Goal: Task Accomplishment & Management: Use online tool/utility

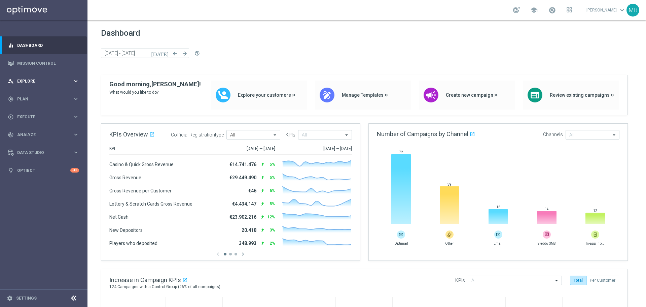
click at [54, 78] on div "person_search Explore" at bounding box center [40, 81] width 65 height 6
click at [33, 181] on div "gps_fixed Plan" at bounding box center [40, 180] width 65 height 6
click at [41, 134] on span "Templates" at bounding box center [42, 133] width 48 height 4
click at [42, 140] on div "Optimail" at bounding box center [54, 143] width 66 height 10
click at [42, 142] on link "Optimail" at bounding box center [45, 142] width 49 height 5
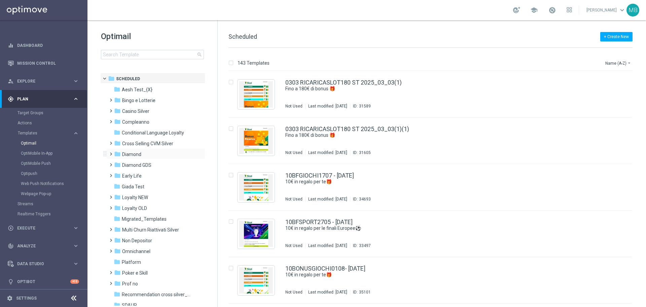
click at [111, 151] on span at bounding box center [109, 150] width 3 height 3
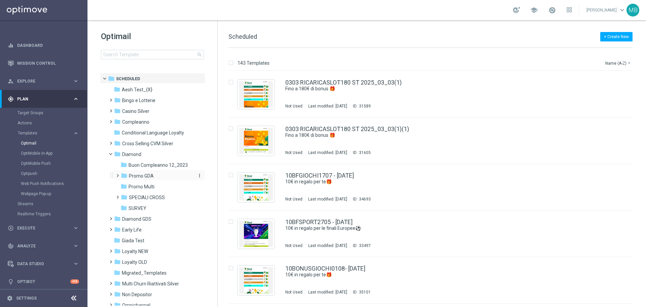
click at [144, 177] on span "Promo GDA" at bounding box center [141, 176] width 25 height 6
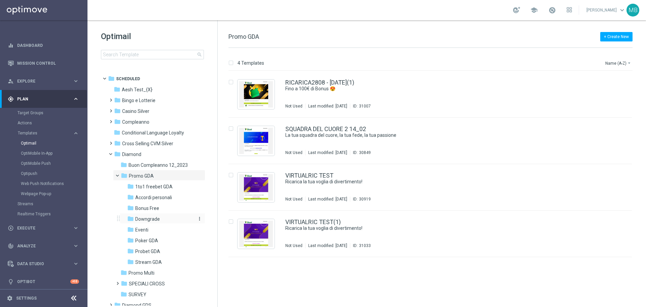
click at [144, 220] on span "Downgrade" at bounding box center [147, 219] width 25 height 6
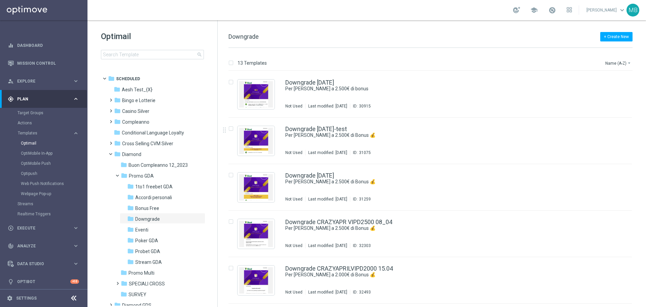
drag, startPoint x: 646, startPoint y: 133, endPoint x: 646, endPoint y: 148, distance: 15.1
click at [646, 148] on div "13 Templates Name (A-Z) arrow_drop_down Drag here to set row groups Drag here t…" at bounding box center [432, 177] width 428 height 259
drag, startPoint x: 645, startPoint y: 154, endPoint x: 645, endPoint y: 158, distance: 4.0
click at [645, 158] on div "13 Templates Name (A-Z) arrow_drop_down Drag here to set row groups Drag here t…" at bounding box center [432, 177] width 428 height 259
drag, startPoint x: 645, startPoint y: 150, endPoint x: 646, endPoint y: 171, distance: 21.2
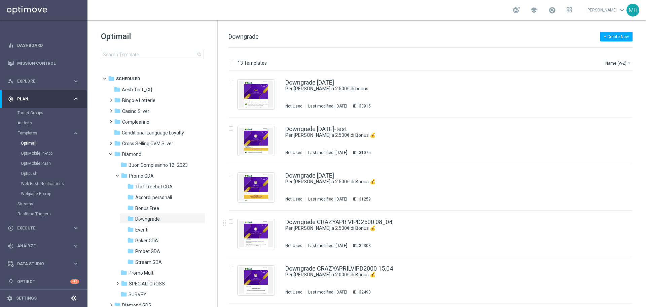
click at [646, 171] on div "13 Templates Name (A-Z) arrow_drop_down Drag here to set row groups Drag here t…" at bounding box center [432, 177] width 428 height 259
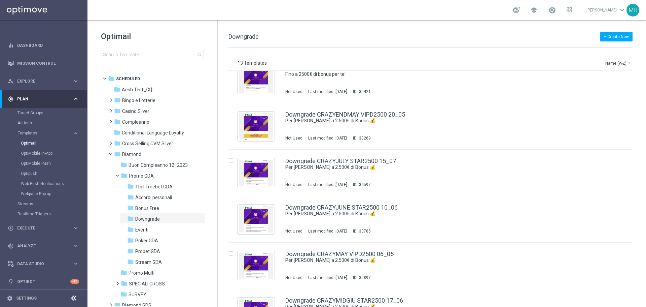
scroll to position [304, 0]
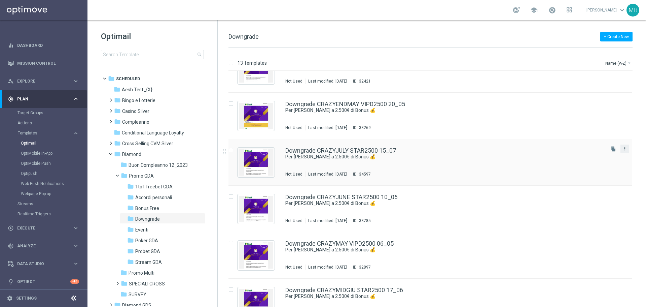
click at [625, 149] on icon "more_vert" at bounding box center [624, 148] width 5 height 5
click at [590, 164] on span "Copy To" at bounding box center [584, 165] width 15 height 5
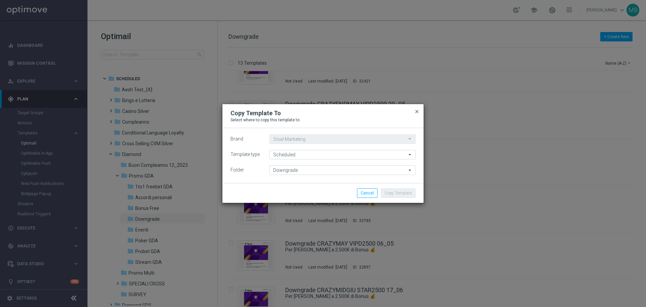
click at [416, 111] on span "close" at bounding box center [416, 111] width 5 height 5
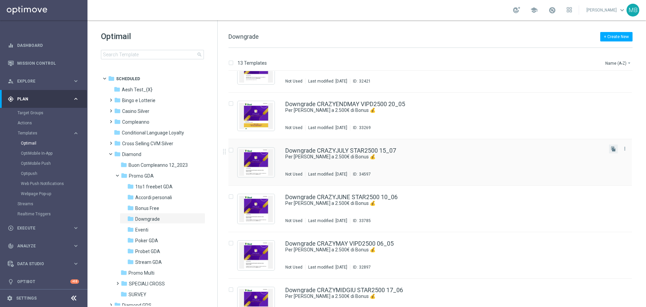
click at [609, 150] on button "file_copy" at bounding box center [613, 148] width 9 height 9
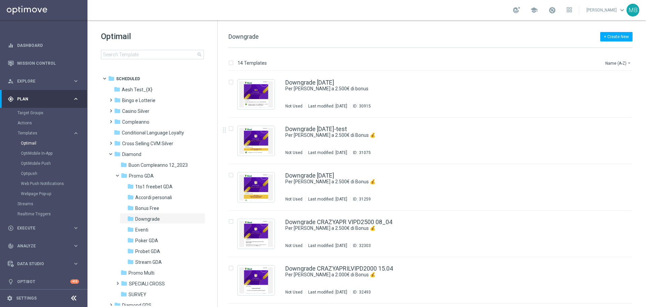
drag, startPoint x: 646, startPoint y: 140, endPoint x: 646, endPoint y: 172, distance: 32.3
click at [646, 173] on div "14 Templates Name (A-Z) arrow_drop_down Drag here to set row groups Drag here t…" at bounding box center [432, 177] width 428 height 259
drag, startPoint x: 645, startPoint y: 145, endPoint x: 645, endPoint y: 156, distance: 10.4
click at [645, 159] on div "14 Templates Name (A-Z) arrow_drop_down Drag here to set row groups Drag here t…" at bounding box center [432, 177] width 428 height 259
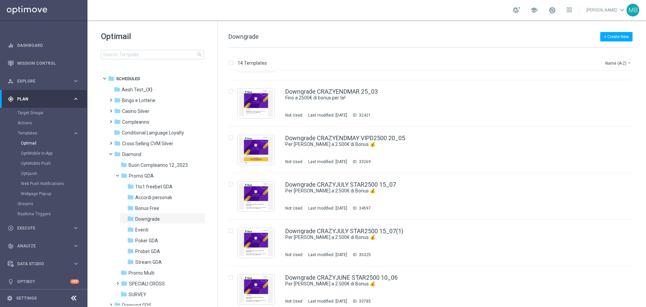
scroll to position [283, 0]
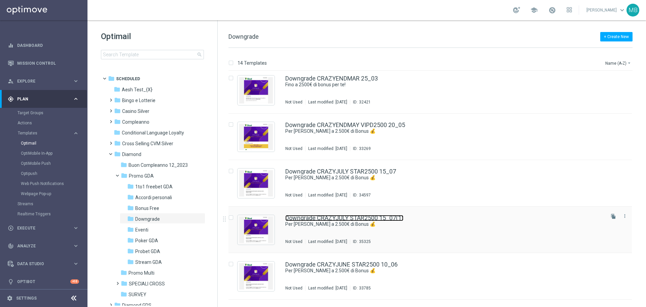
click at [371, 219] on link "Downgrade CRAZYJULY STAR2500 15_07(1)" at bounding box center [344, 218] width 118 height 6
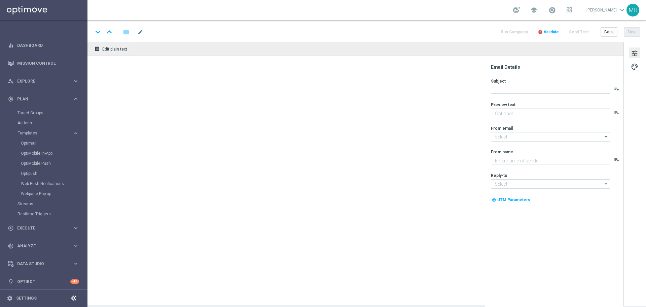
type textarea "Non perderti la promozione!"
type textarea "Sisal"
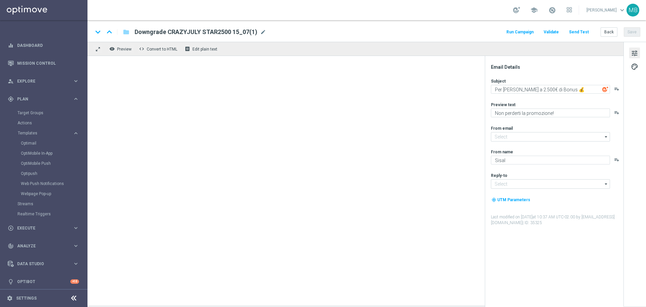
type input "giochi@comunicazioni.sisal.it"
type input "teamvip@sisal.it"
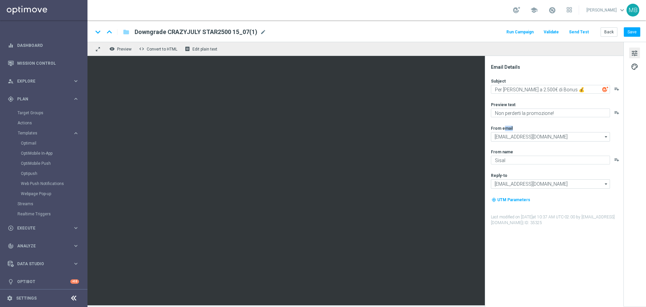
drag, startPoint x: 486, startPoint y: 122, endPoint x: 485, endPoint y: 138, distance: 16.5
click at [485, 138] on div "Email Details Subject Per te fino a 2.500€ di Bonus 💰 playlist_add Preview text…" at bounding box center [554, 181] width 139 height 251
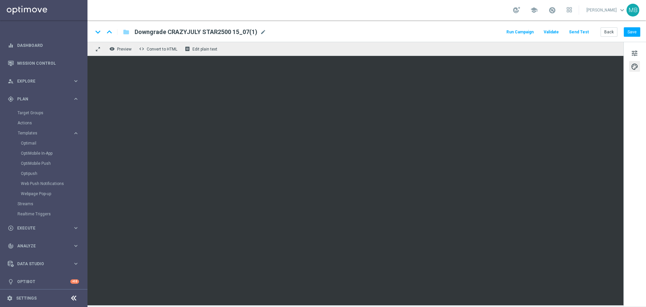
click at [310, 30] on div "keyboard_arrow_down keyboard_arrow_up folder Downgrade CRAZYJULY STAR2500 15_07…" at bounding box center [367, 32] width 548 height 9
click at [309, 30] on div "keyboard_arrow_down keyboard_arrow_up folder Downgrade CRAZYJULY STAR2500 15_07…" at bounding box center [367, 32] width 548 height 9
click at [257, 34] on div "Downgrade CRAZYJULY STAR2500 15_07(1) mode_edit" at bounding box center [201, 32] width 132 height 9
click at [230, 31] on div "Downgrade CRAZYJULY STAR2500 mode_edit" at bounding box center [187, 32] width 105 height 9
paste input "CRAZYAUGUST STAR2500"
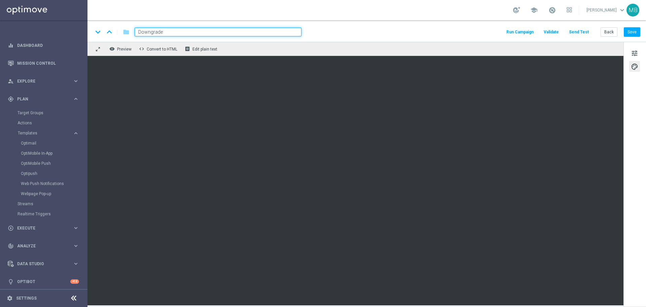
paste input "CRAZYAUGUST STAR2500"
type input "Downgrade CRAZYAUGUST STAR2500 12.08.2025"
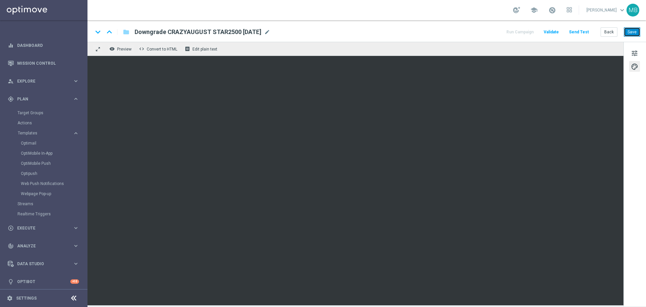
click at [633, 32] on button "Save" at bounding box center [632, 31] width 16 height 9
click at [626, 35] on button "Save" at bounding box center [632, 31] width 16 height 9
